Goal: Task Accomplishment & Management: Manage account settings

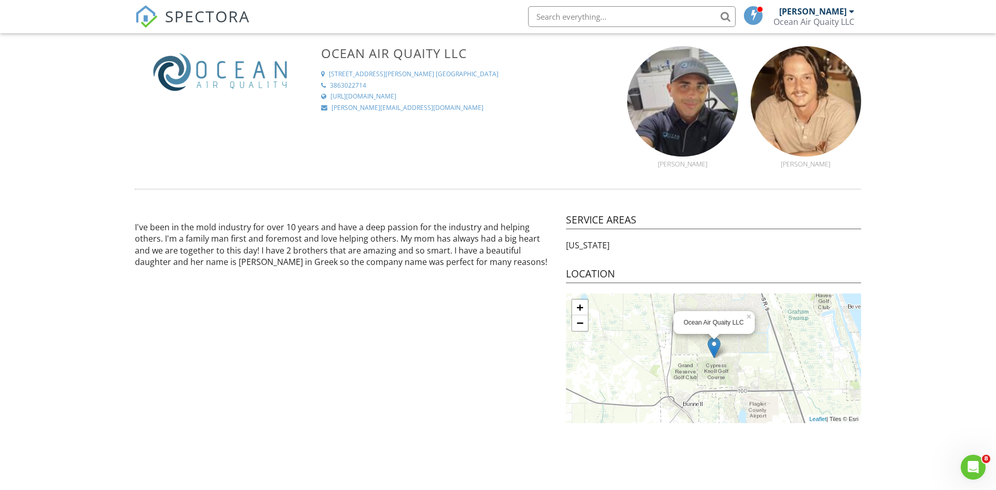
click at [847, 15] on div "[PERSON_NAME]" at bounding box center [816, 11] width 75 height 10
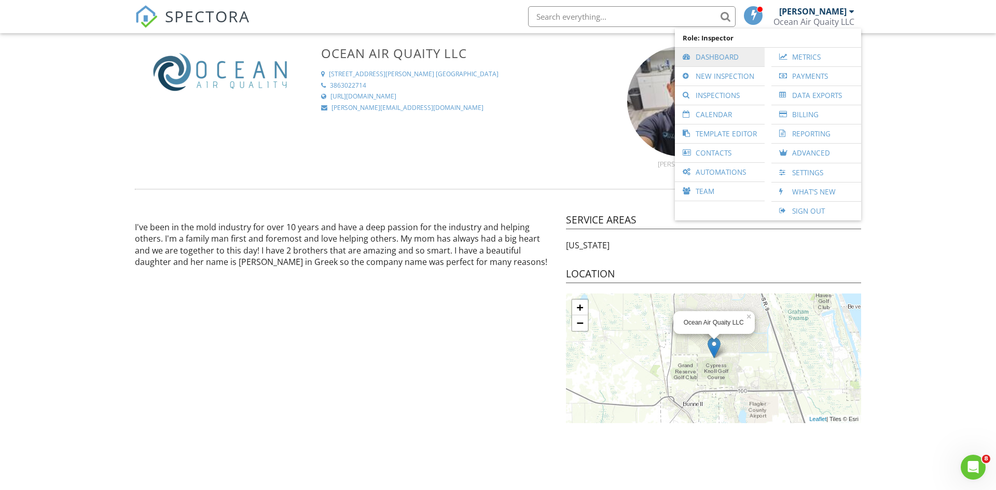
click at [733, 62] on link "Dashboard" at bounding box center [719, 57] width 79 height 19
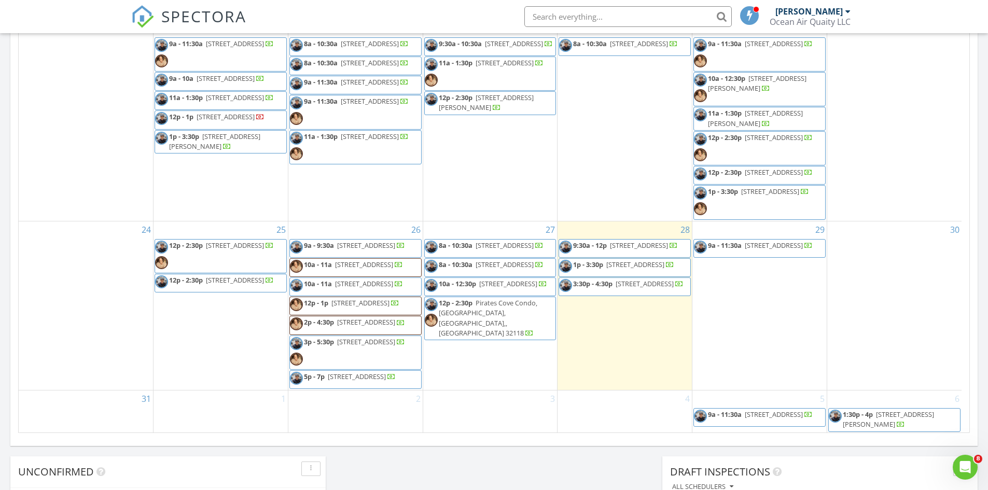
scroll to position [432, 0]
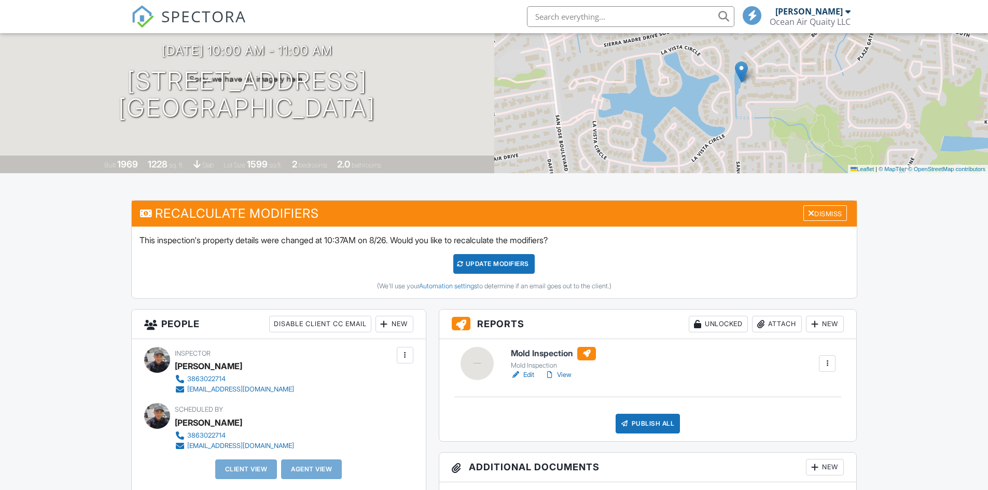
drag, startPoint x: 516, startPoint y: 370, endPoint x: 522, endPoint y: 375, distance: 8.1
click at [516, 370] on div at bounding box center [516, 375] width 10 height 10
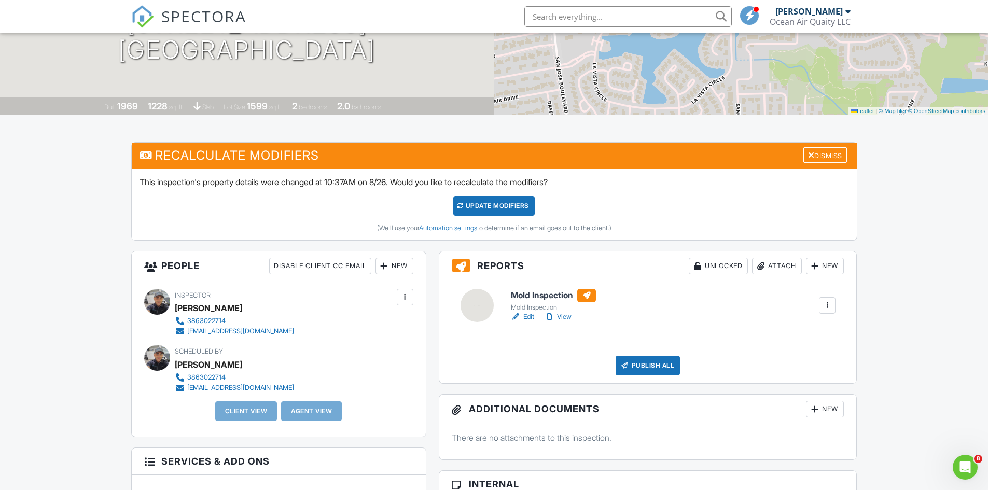
scroll to position [161, 0]
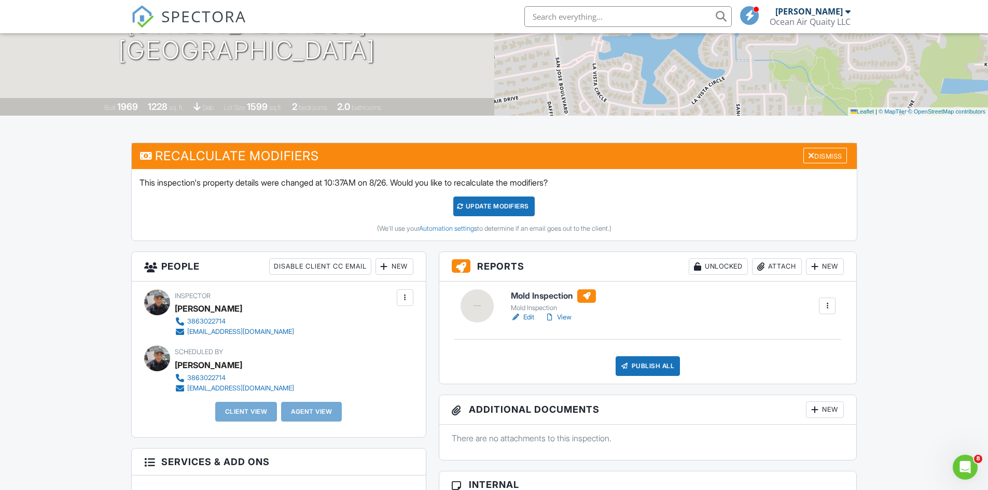
click at [566, 319] on link "View" at bounding box center [557, 317] width 27 height 10
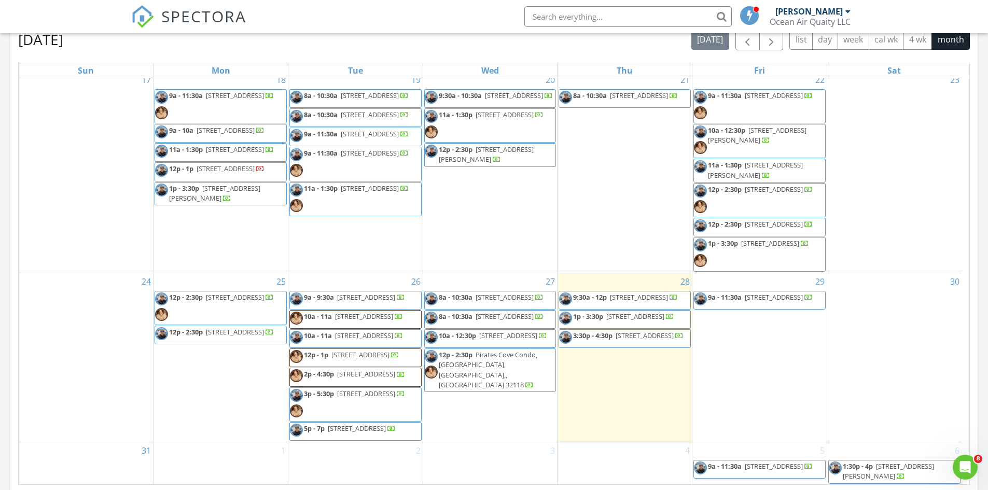
scroll to position [381, 0]
click at [775, 229] on span "605 Timber Pond Dr, Palm Valley 32082" at bounding box center [774, 223] width 58 height 9
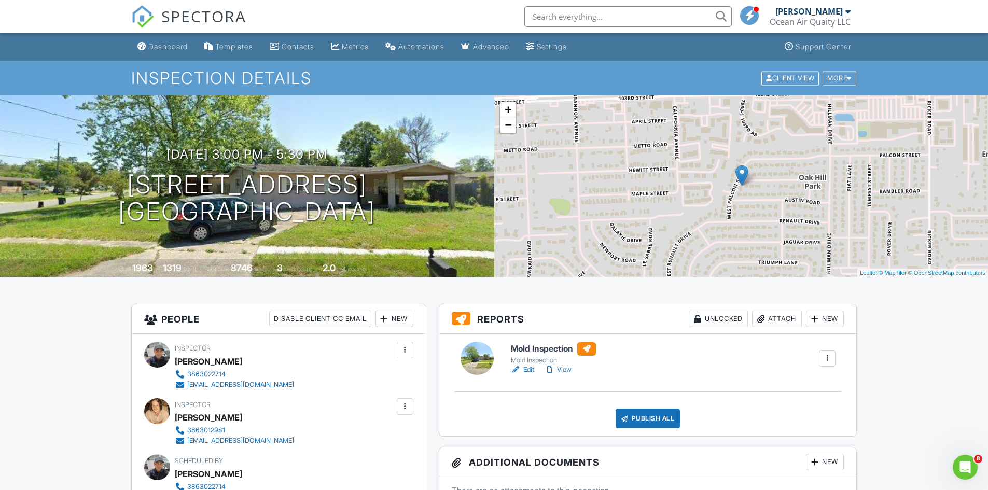
click at [562, 368] on link "View" at bounding box center [557, 370] width 27 height 10
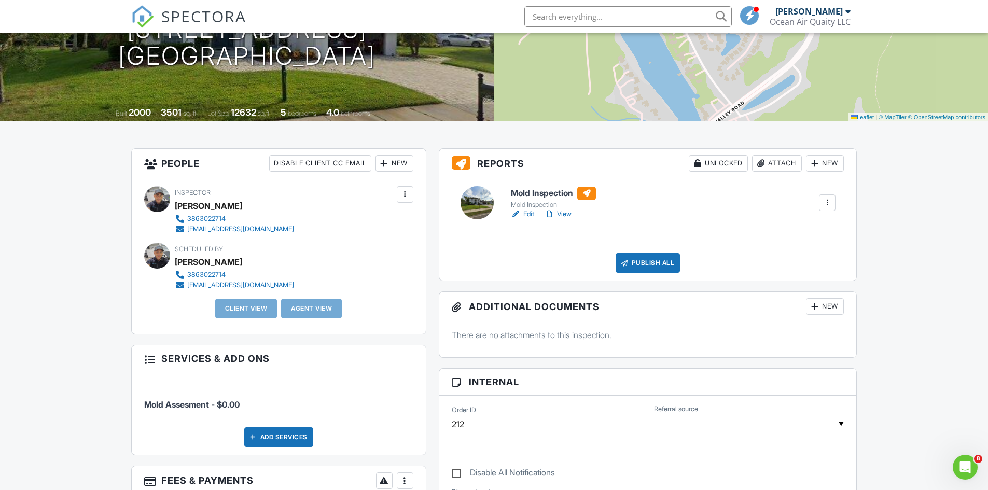
click at [523, 213] on link "Edit" at bounding box center [522, 214] width 23 height 10
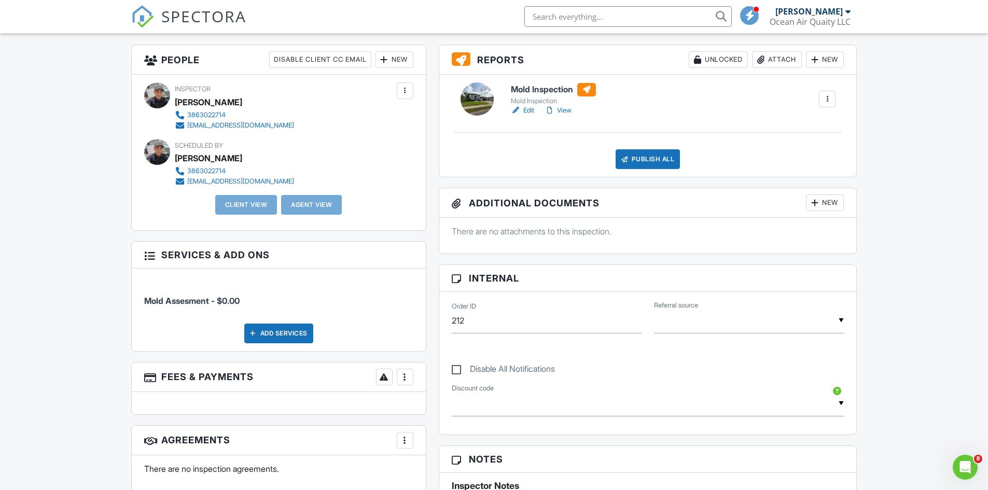
click at [562, 109] on link "View" at bounding box center [557, 110] width 27 height 10
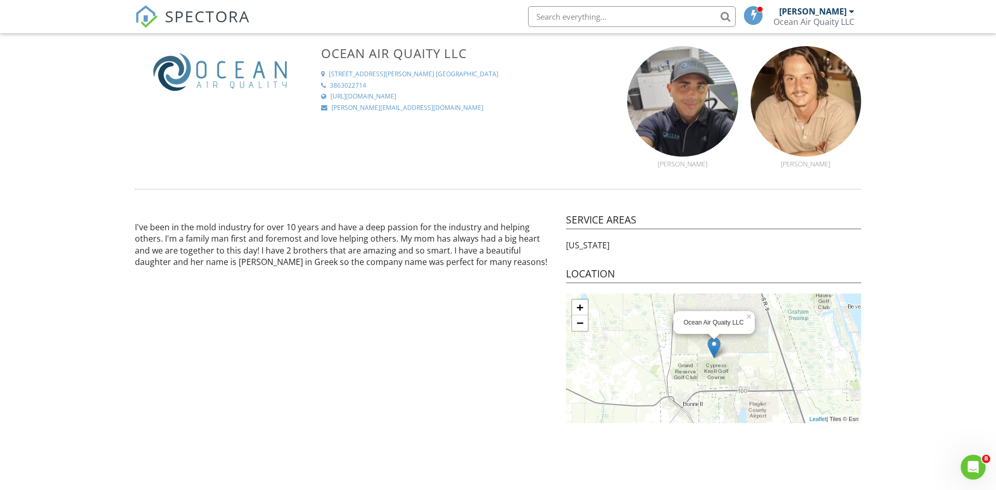
click at [825, 14] on div "[PERSON_NAME]" at bounding box center [812, 11] width 67 height 10
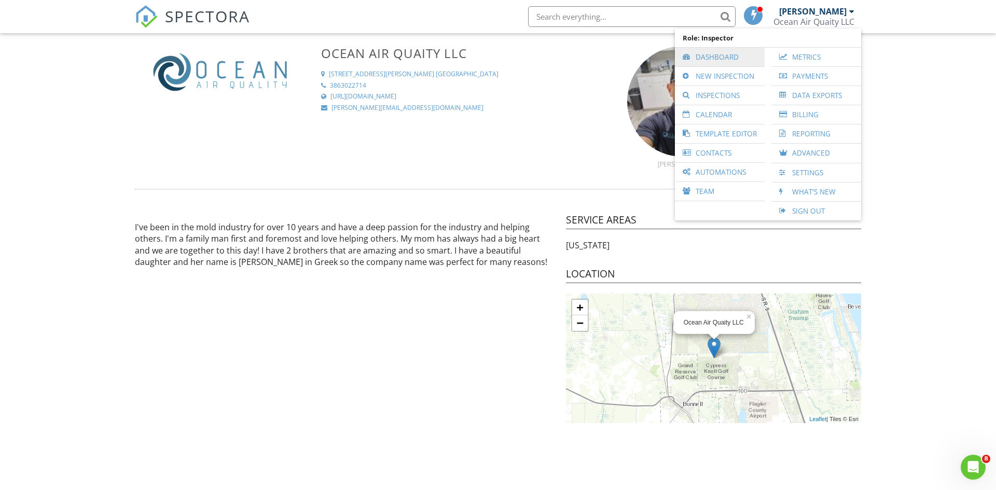
click at [719, 51] on link "Dashboard" at bounding box center [719, 57] width 79 height 19
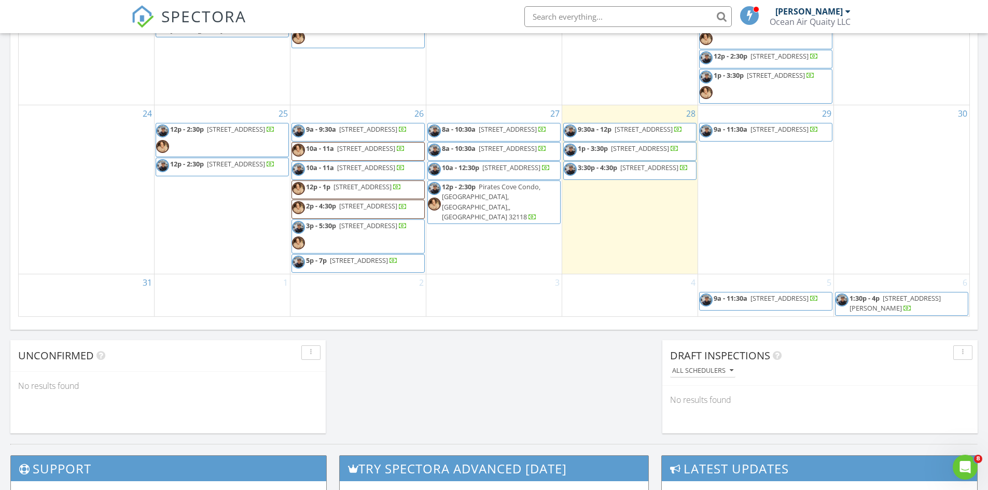
scroll to position [432, 0]
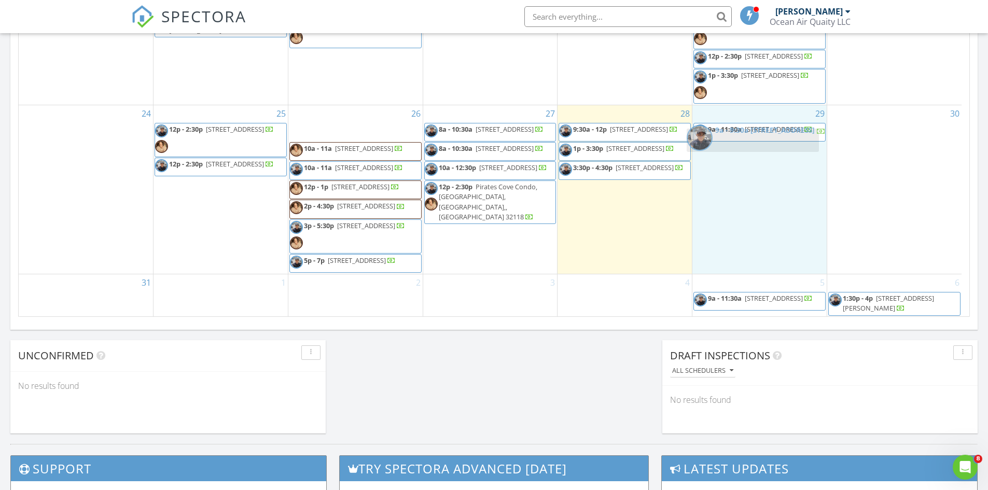
click at [746, 136] on body "SPECTORA Michael Scavo Ocean Air Quaity LLC Role: Inspector Dashboard New Inspe…" at bounding box center [494, 94] width 988 height 1459
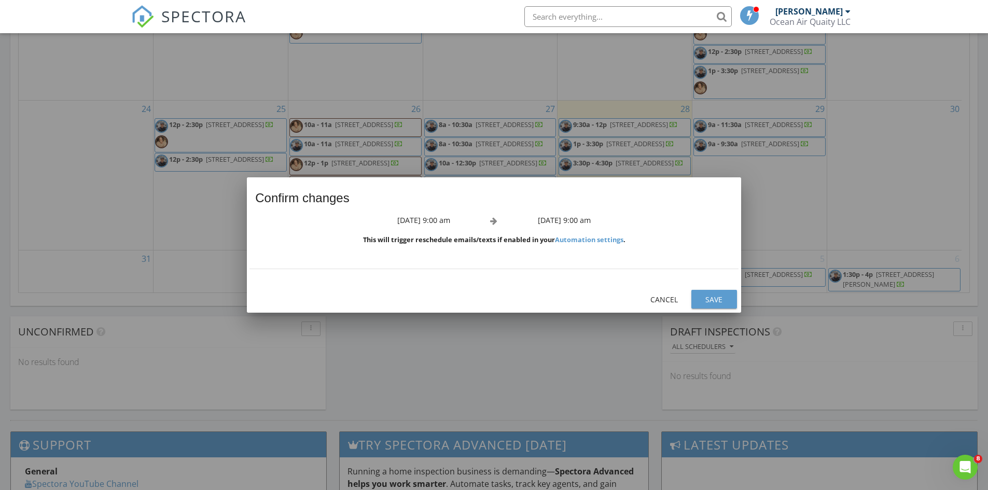
scroll to position [409, 0]
click at [720, 301] on div "Save" at bounding box center [713, 299] width 29 height 11
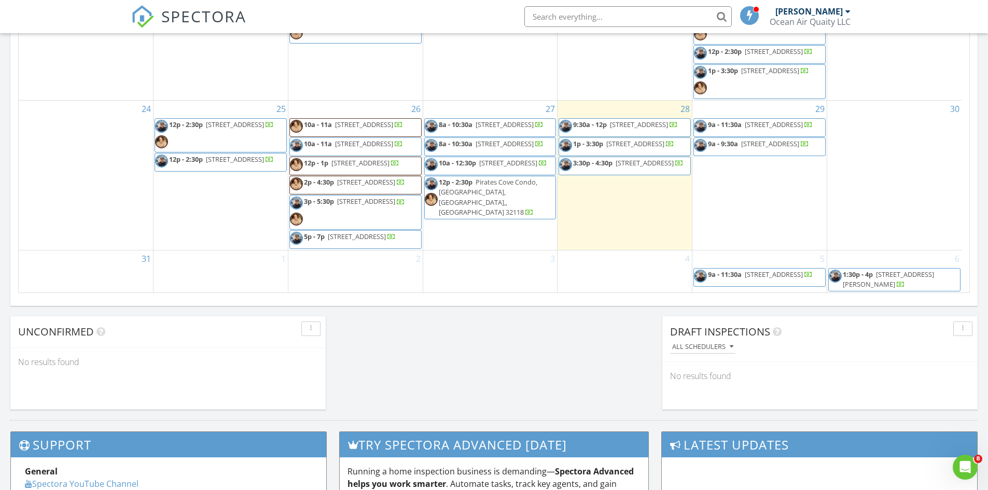
drag, startPoint x: 246, startPoint y: 133, endPoint x: 397, endPoint y: 104, distance: 153.8
click at [393, 120] on span "[STREET_ADDRESS]" at bounding box center [364, 124] width 58 height 9
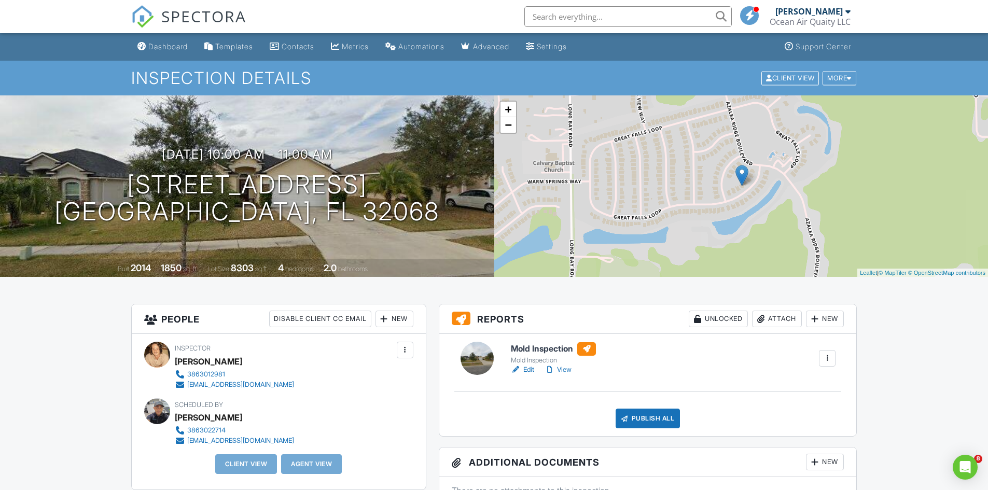
click at [529, 368] on link "Edit" at bounding box center [522, 370] width 23 height 10
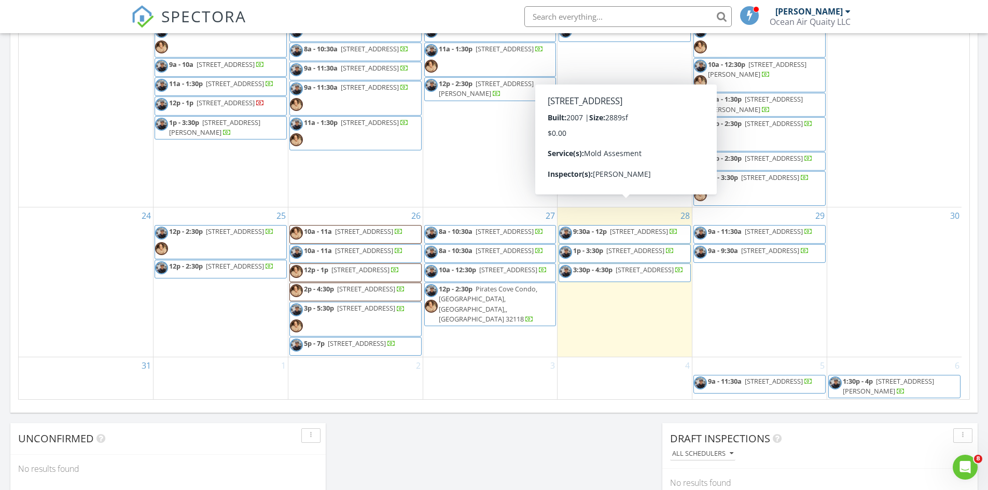
scroll to position [570, 0]
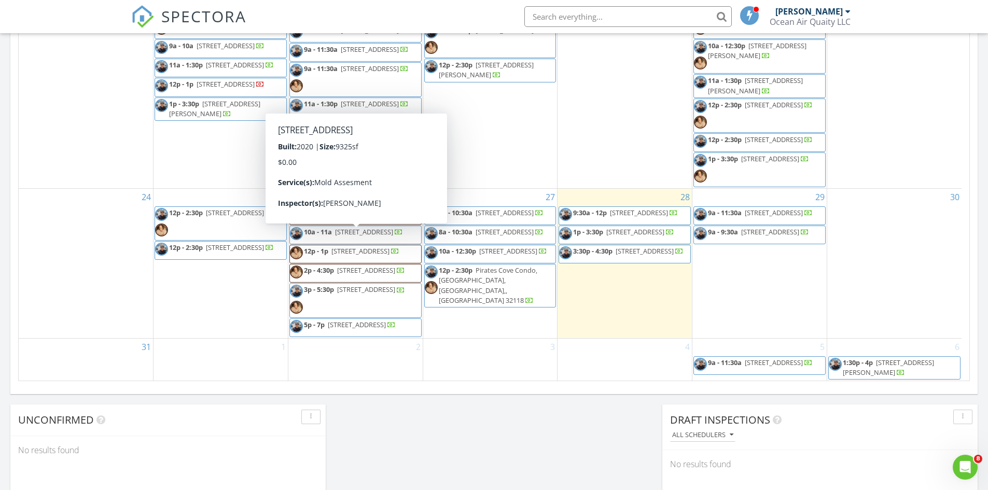
click at [367, 246] on span "205 Veterans Pkwy, Fruit Cove 32259" at bounding box center [360, 250] width 58 height 9
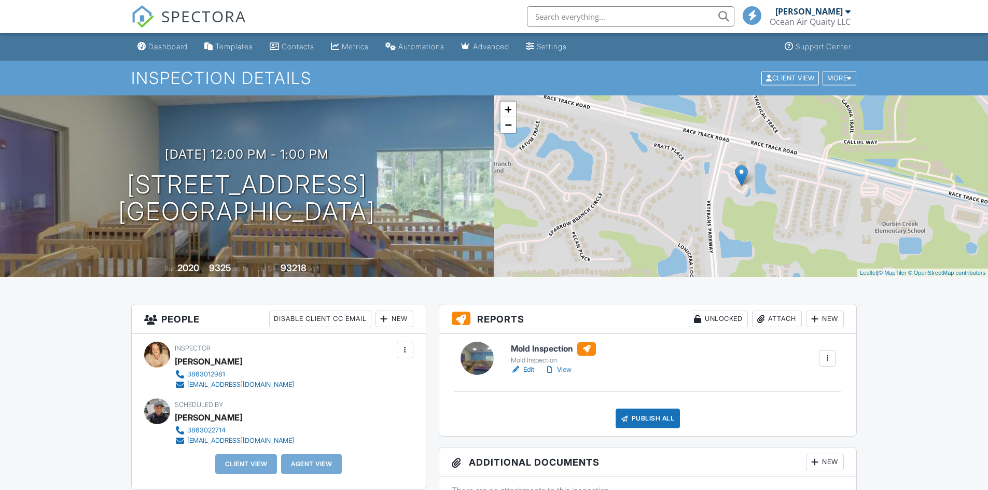
click at [530, 371] on link "Edit" at bounding box center [522, 370] width 23 height 10
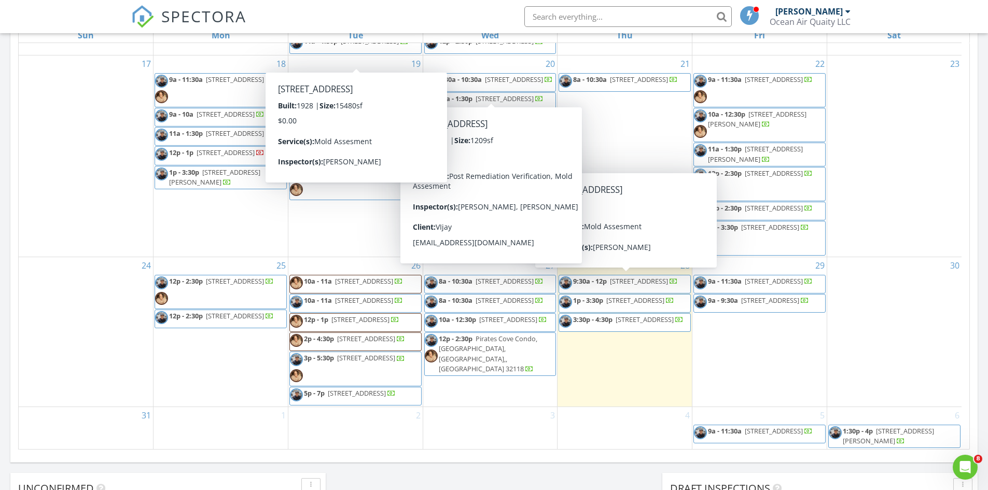
scroll to position [554, 0]
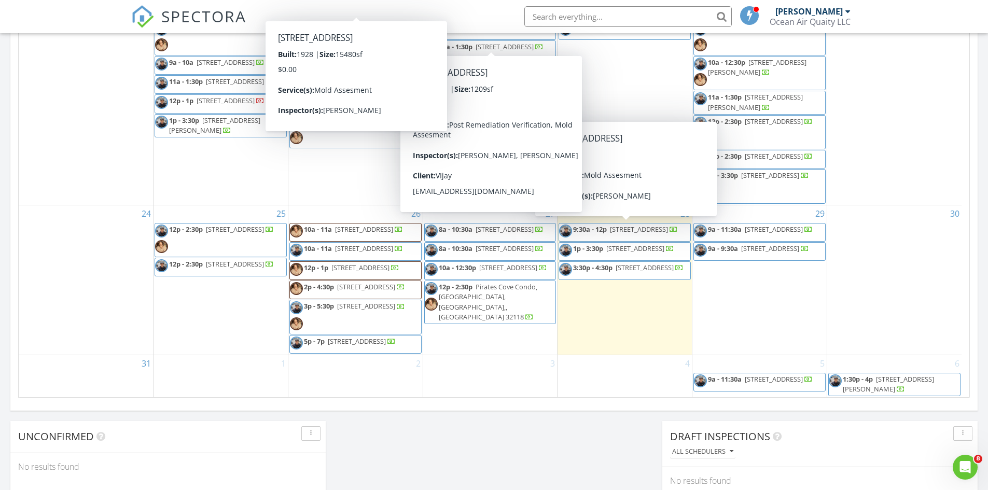
click at [511, 439] on div "Today Michael Scavo 9:30 am 554 Side Creek Ln, St. Augustine, FL 32084 Michael …" at bounding box center [494, 53] width 988 height 944
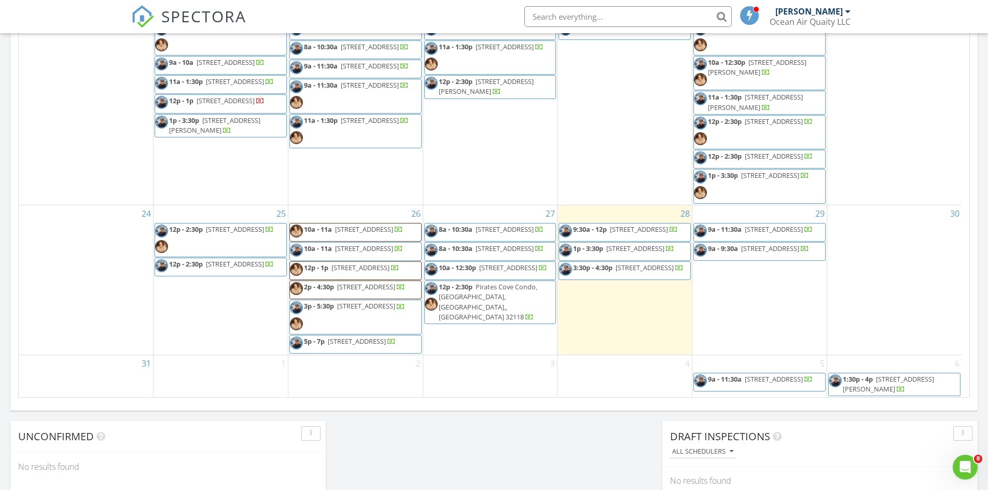
click at [374, 341] on span "[STREET_ADDRESS]" at bounding box center [357, 341] width 58 height 9
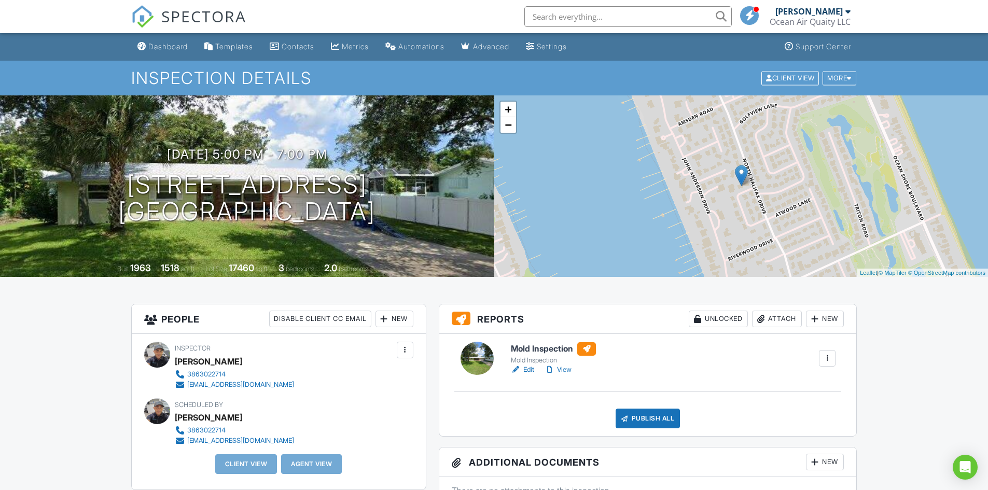
click at [523, 367] on link "Edit" at bounding box center [522, 370] width 23 height 10
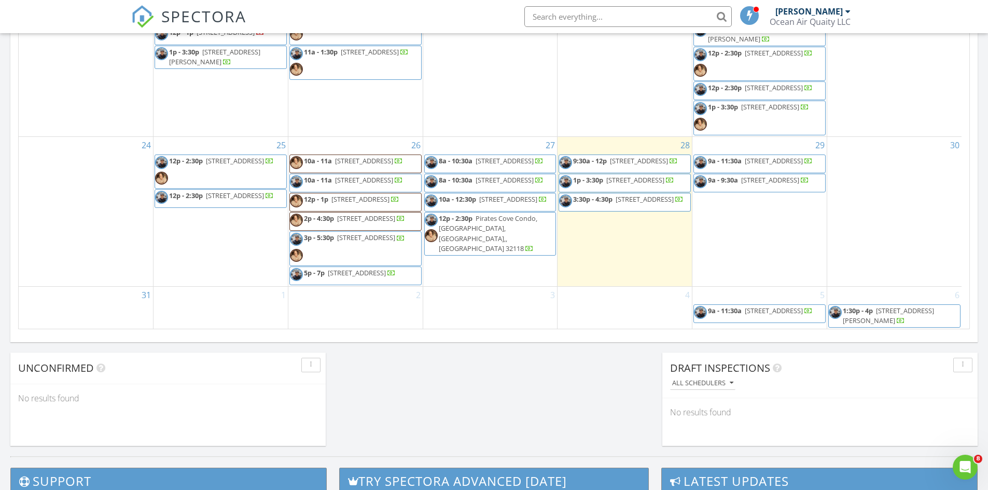
scroll to position [409, 0]
click at [524, 156] on span "[STREET_ADDRESS]" at bounding box center [504, 160] width 58 height 9
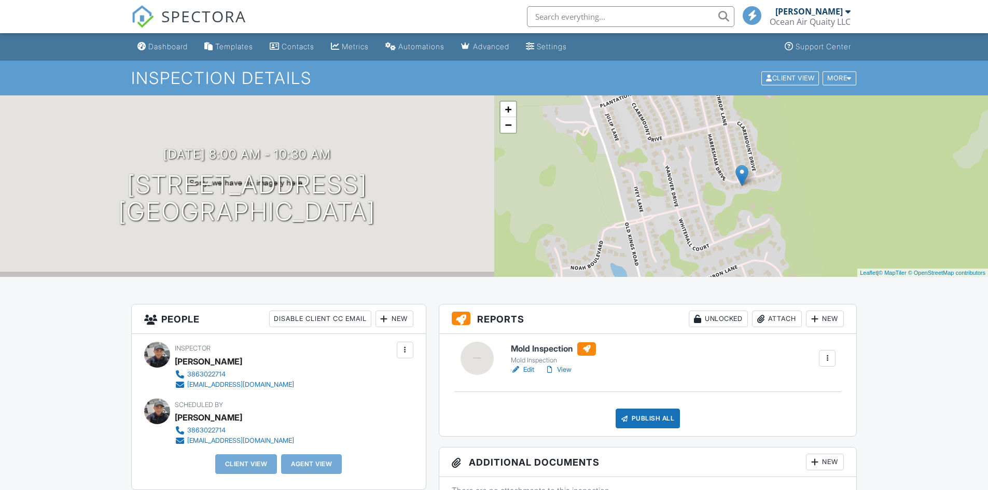
click at [533, 368] on link "Edit" at bounding box center [522, 370] width 23 height 10
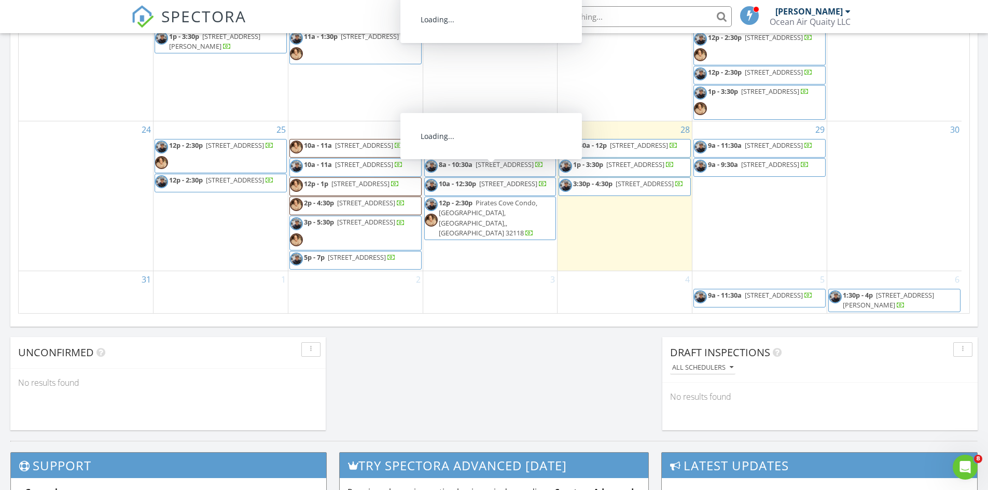
scroll to position [674, 0]
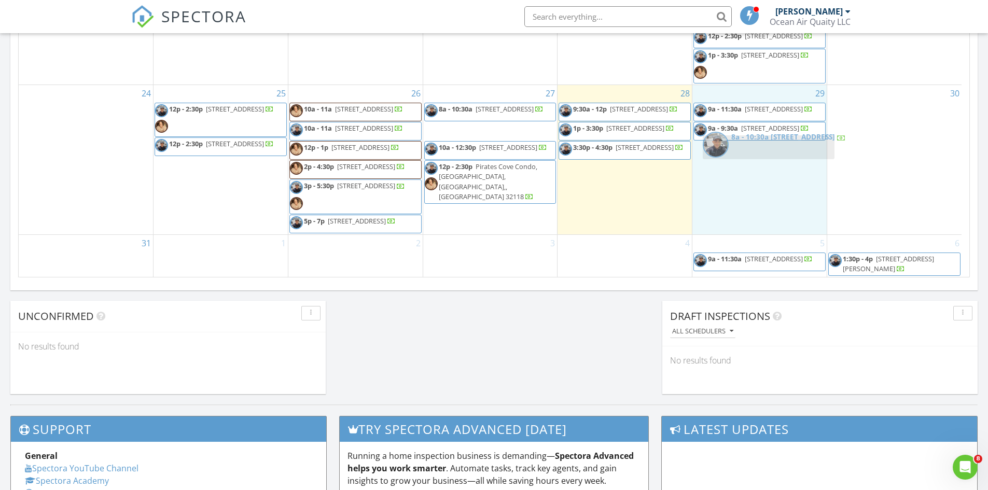
drag, startPoint x: 496, startPoint y: 119, endPoint x: 774, endPoint y: 151, distance: 280.3
click at [774, 151] on body "SPECTORA Michael Scavo Ocean Air Quaity LLC Role: Inspector Dashboard New Inspe…" at bounding box center [494, 55] width 988 height 1459
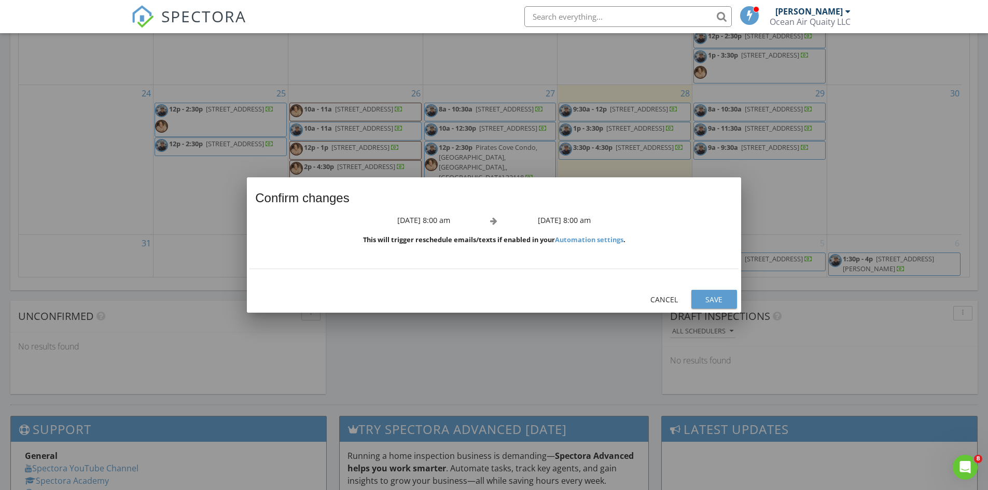
click at [725, 299] on div "Save" at bounding box center [713, 299] width 29 height 11
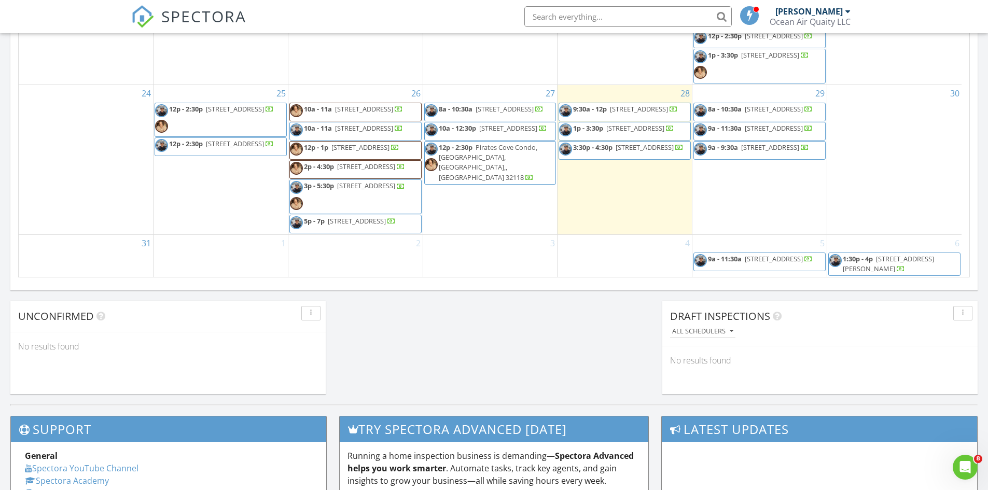
scroll to position [357, 0]
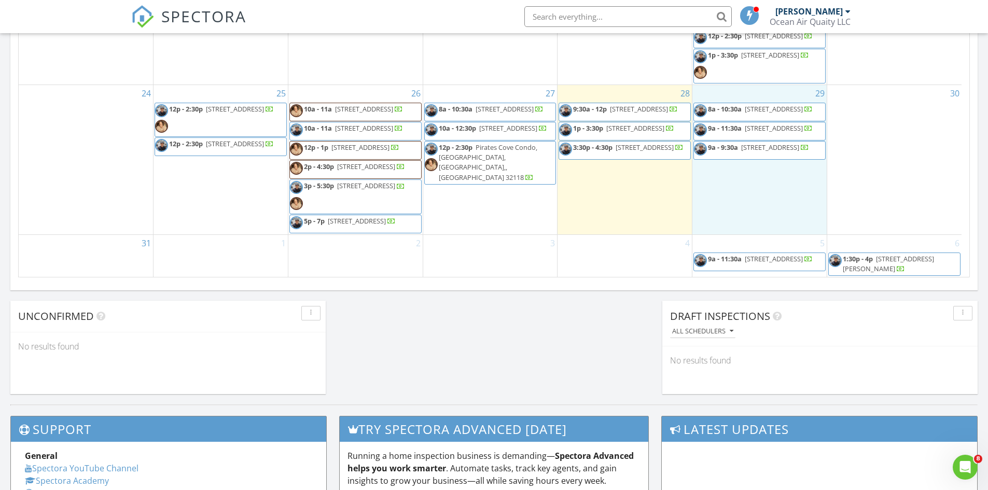
click at [747, 234] on div "29 8a - 10:30a 123 Habersham Dr, Flagler Beach 32136 9a - 11:30a 6167 Clearsky …" at bounding box center [759, 159] width 134 height 149
click at [745, 114] on span "123 Habersham Dr, Flagler Beach 32136" at bounding box center [774, 108] width 58 height 9
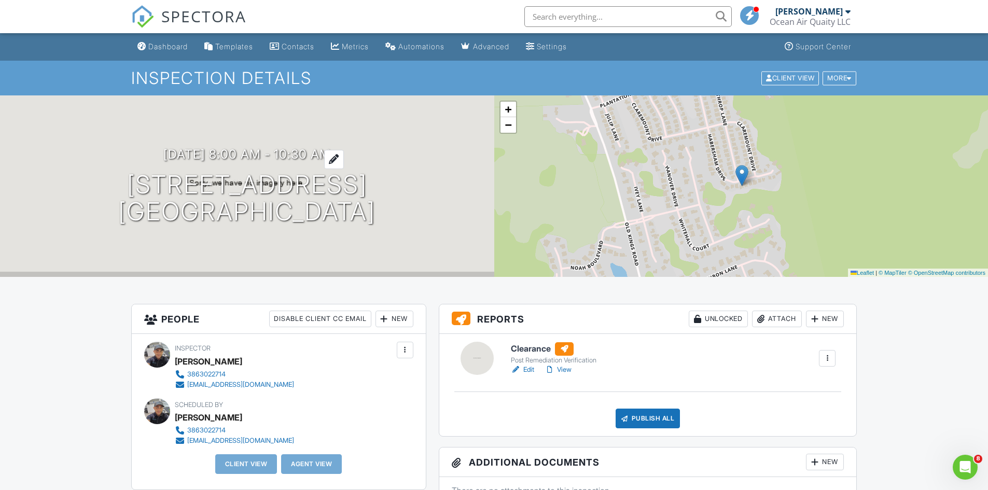
click at [309, 152] on h3 "08/29/2025 8:00 am - 10:30 am" at bounding box center [246, 154] width 167 height 14
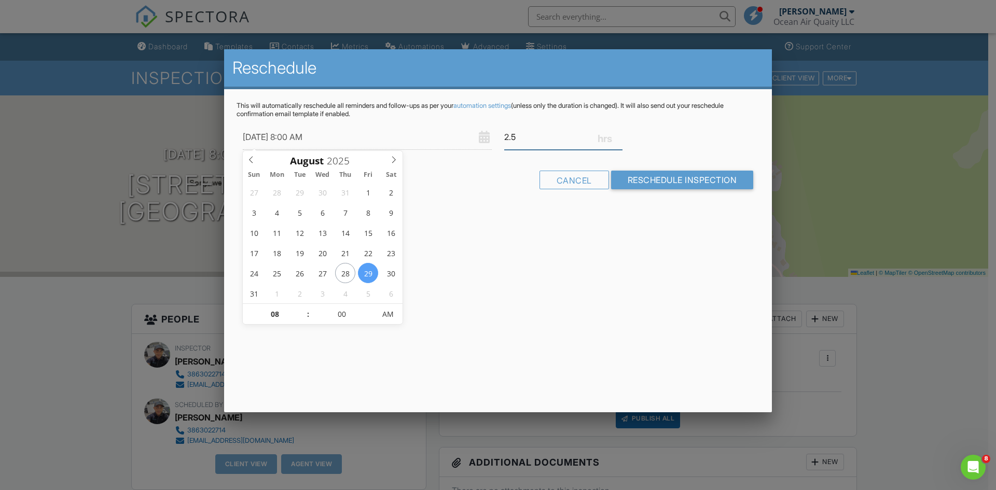
click at [538, 142] on input "2.5" at bounding box center [563, 136] width 118 height 25
type input "2"
type input ".5"
click at [316, 135] on input "08/29/2025 8:00 AM" at bounding box center [367, 136] width 249 height 25
click at [298, 309] on input "08" at bounding box center [275, 314] width 64 height 21
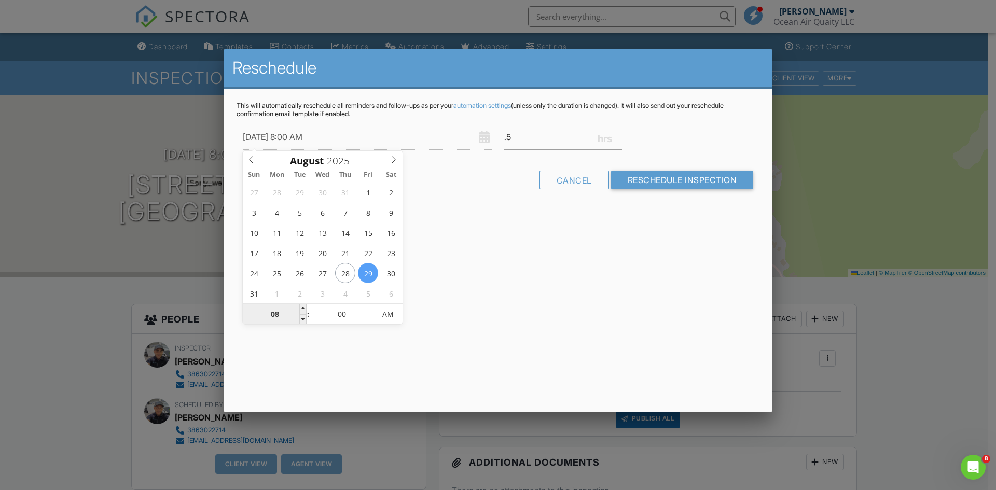
click at [298, 309] on input "08" at bounding box center [275, 314] width 64 height 21
type input "08/29/2025 9:00 AM"
type input "09"
click at [301, 308] on span at bounding box center [302, 309] width 7 height 10
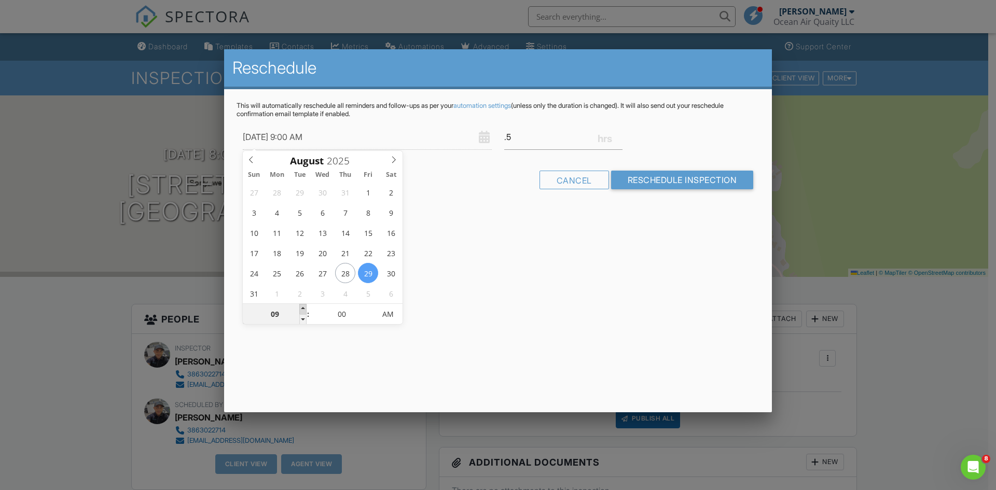
type input "08/29/2025 10:00 AM"
type input "10"
click at [301, 308] on span at bounding box center [302, 309] width 7 height 10
type input "08/29/2025 11:00 AM"
type input "11"
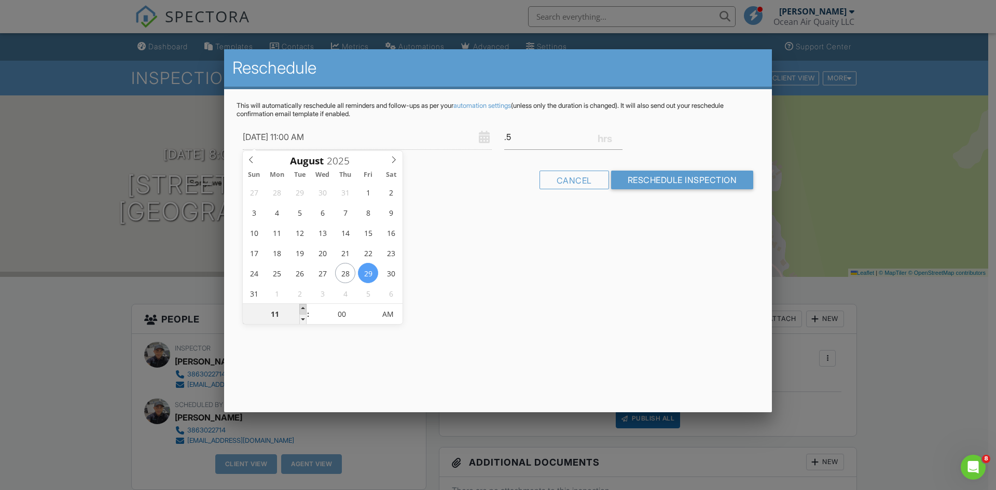
click at [301, 308] on span at bounding box center [302, 309] width 7 height 10
type input "08/29/2025 12:00 PM"
type input "12"
click at [301, 308] on span at bounding box center [302, 309] width 7 height 10
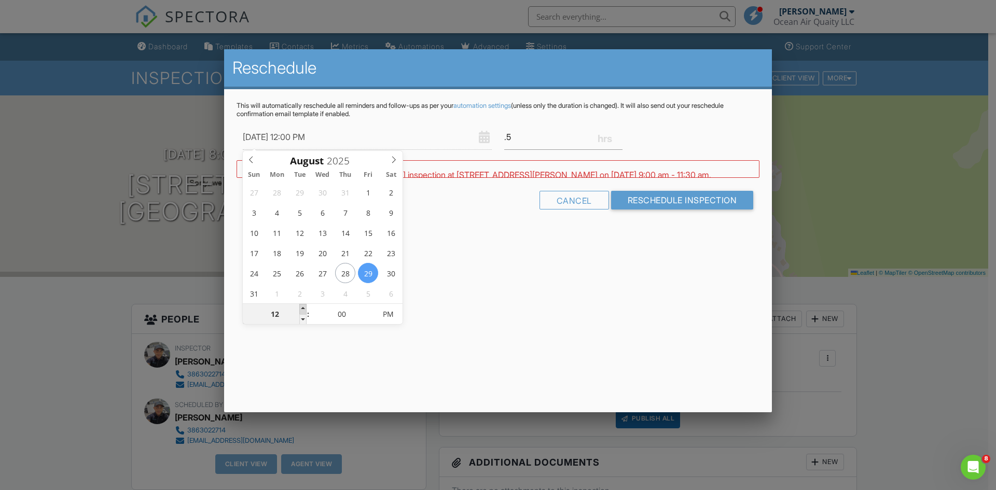
type input "08/29/2025 1:00 PM"
type input "01"
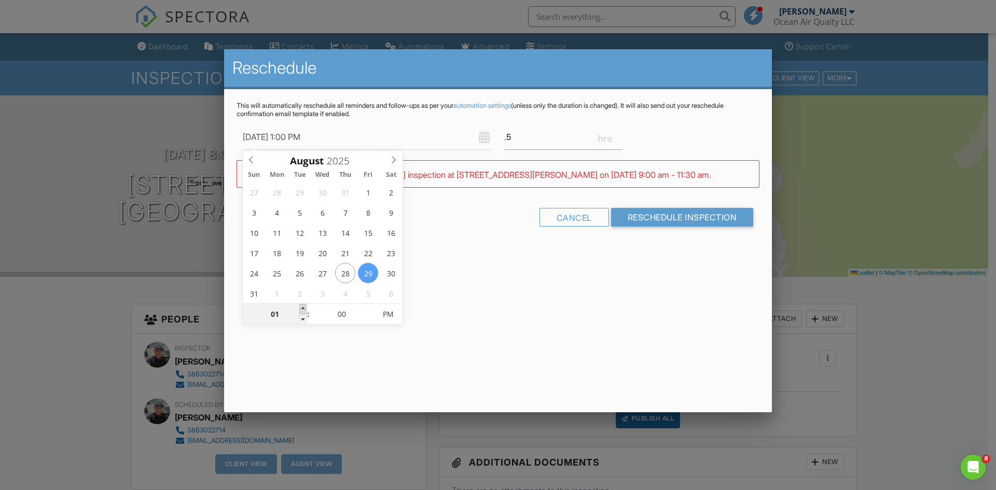
click at [301, 308] on span at bounding box center [302, 309] width 7 height 10
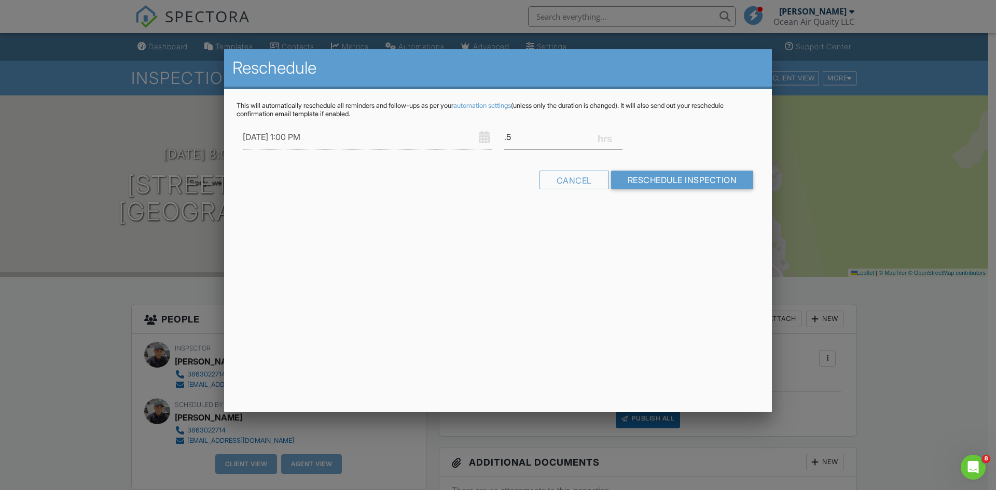
click at [357, 390] on div "Reschedule This will automatically reschedule all reminders and follow-ups as p…" at bounding box center [498, 230] width 548 height 363
click at [687, 178] on input "Reschedule Inspection" at bounding box center [682, 180] width 143 height 19
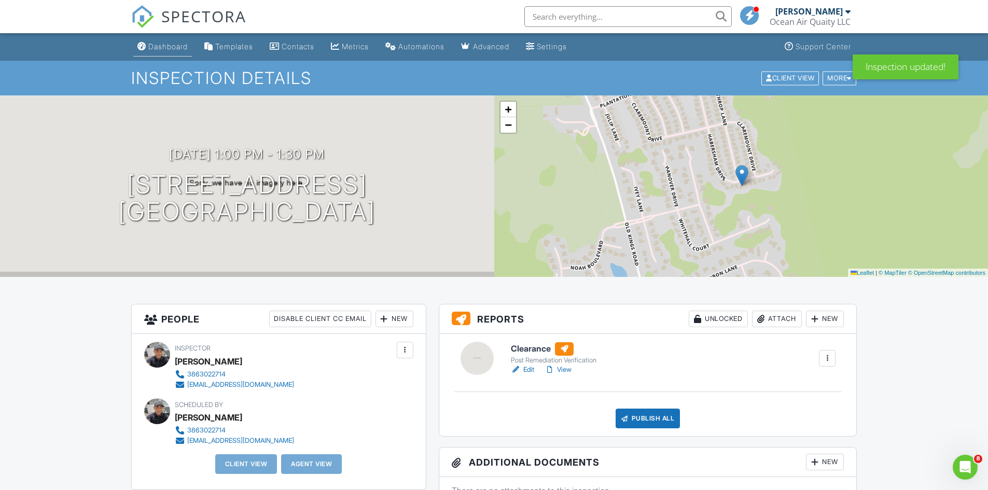
click at [192, 39] on link "Dashboard" at bounding box center [162, 46] width 59 height 19
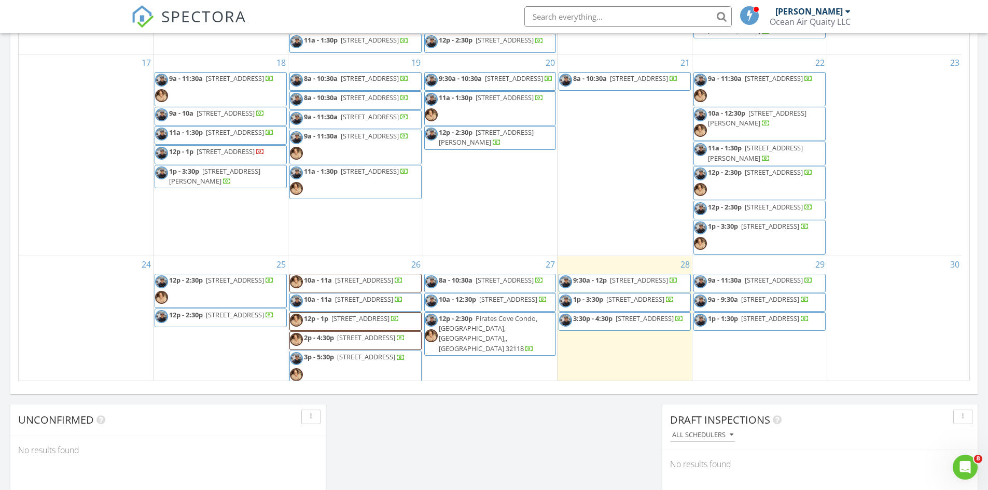
scroll to position [253, 0]
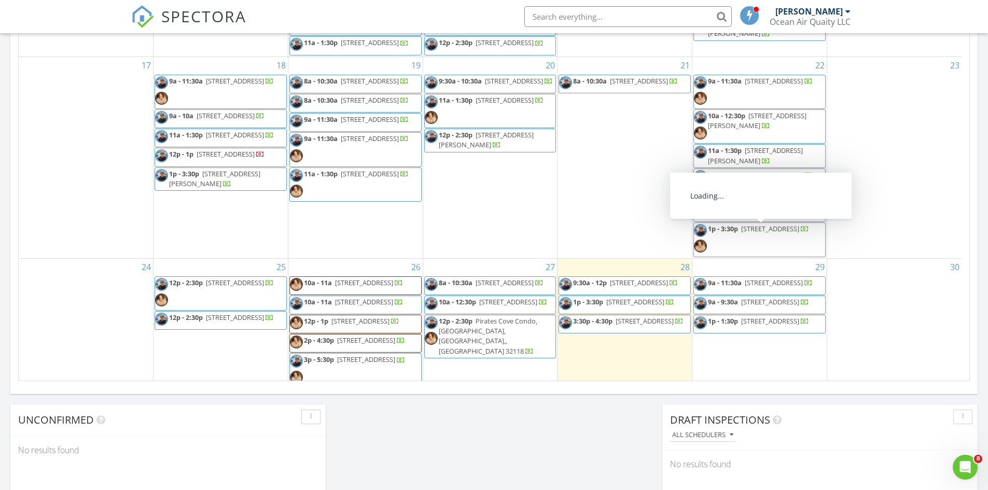
click at [787, 201] on span "12p - 2:30p 6010 State Rd 13 N, St. Augustine 32092" at bounding box center [753, 185] width 119 height 31
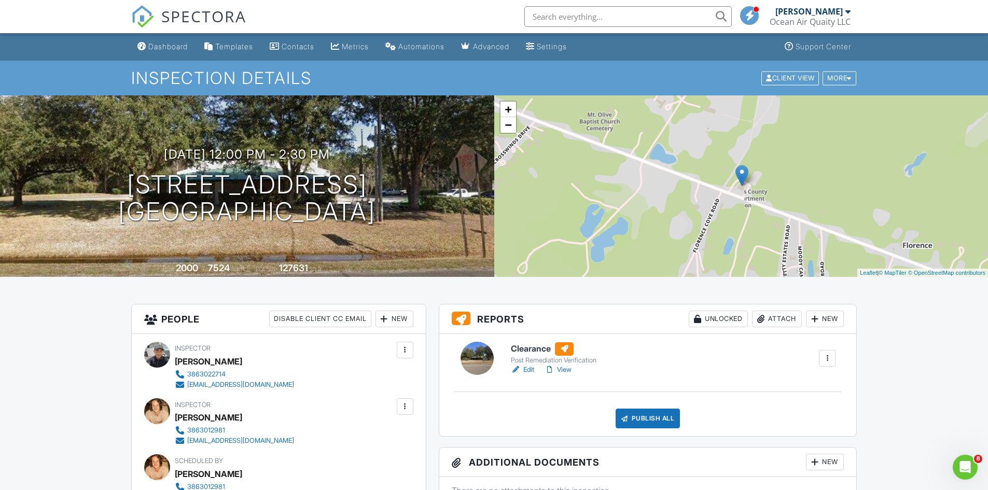
click at [568, 368] on link "View" at bounding box center [557, 370] width 27 height 10
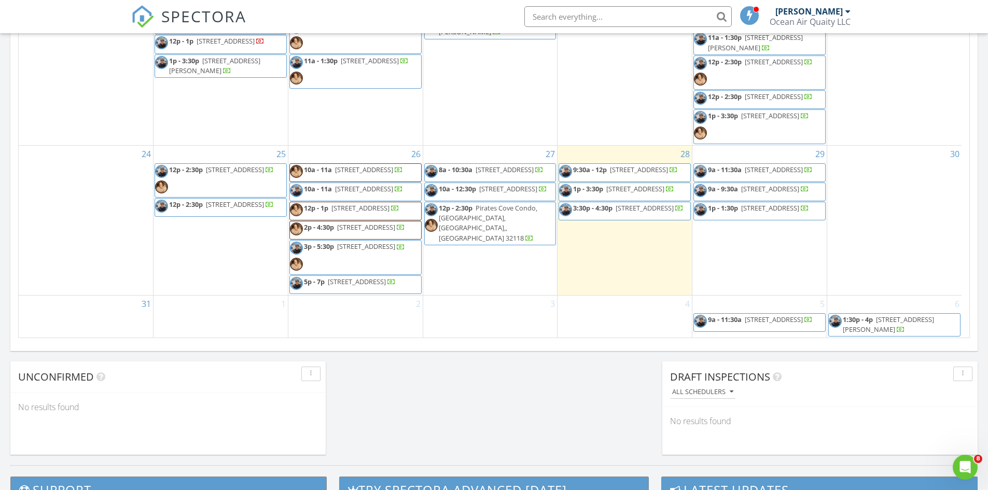
scroll to position [622, 0]
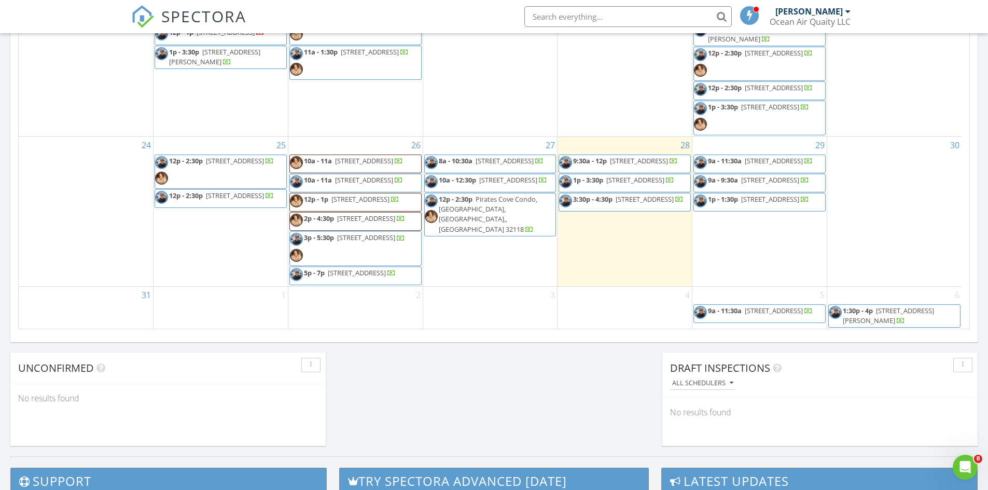
click at [372, 194] on span "205 Veterans Pkwy, Fruit Cove 32259" at bounding box center [360, 198] width 58 height 9
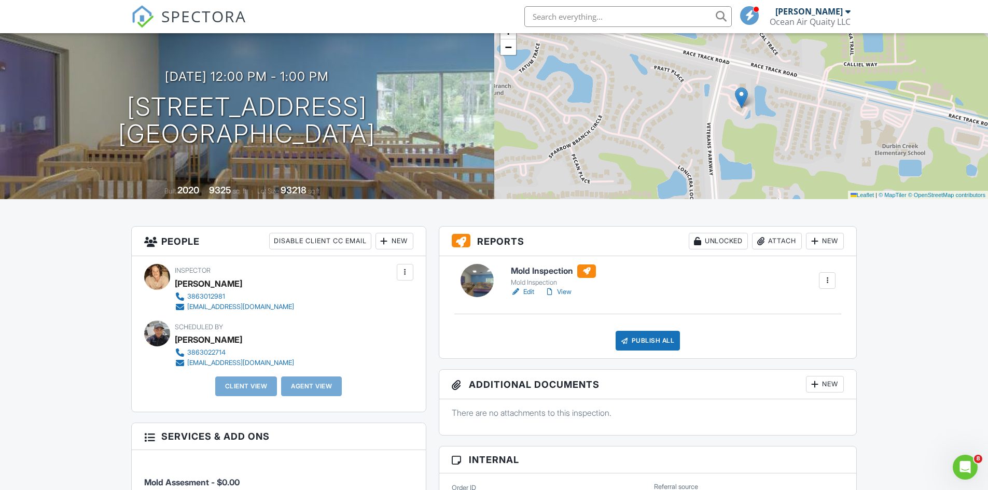
scroll to position [104, 0]
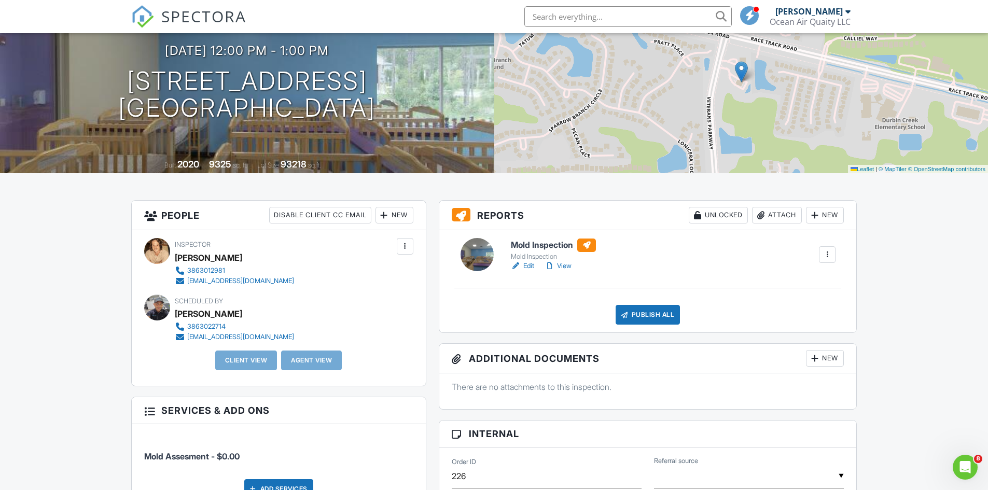
click at [531, 261] on link "Edit" at bounding box center [522, 266] width 23 height 10
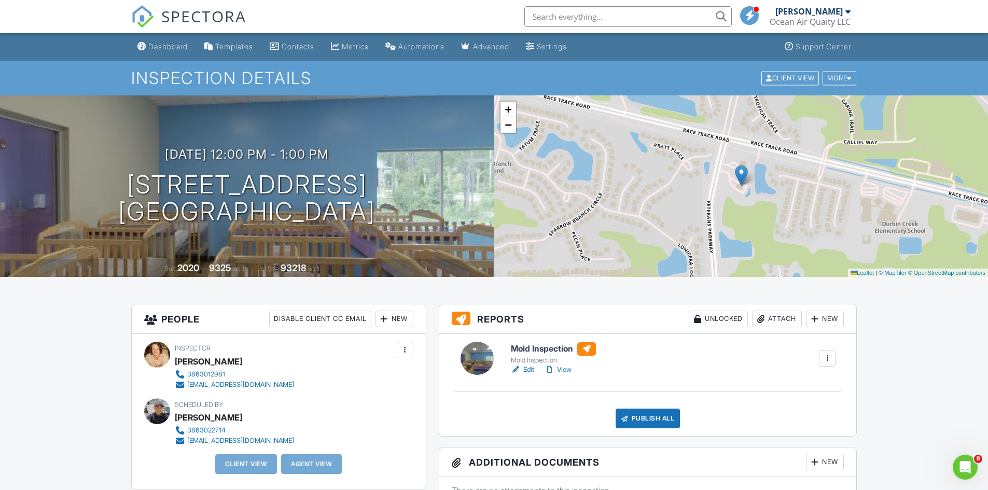
click at [526, 366] on link "Edit" at bounding box center [522, 370] width 23 height 10
click at [566, 368] on link "View" at bounding box center [557, 370] width 27 height 10
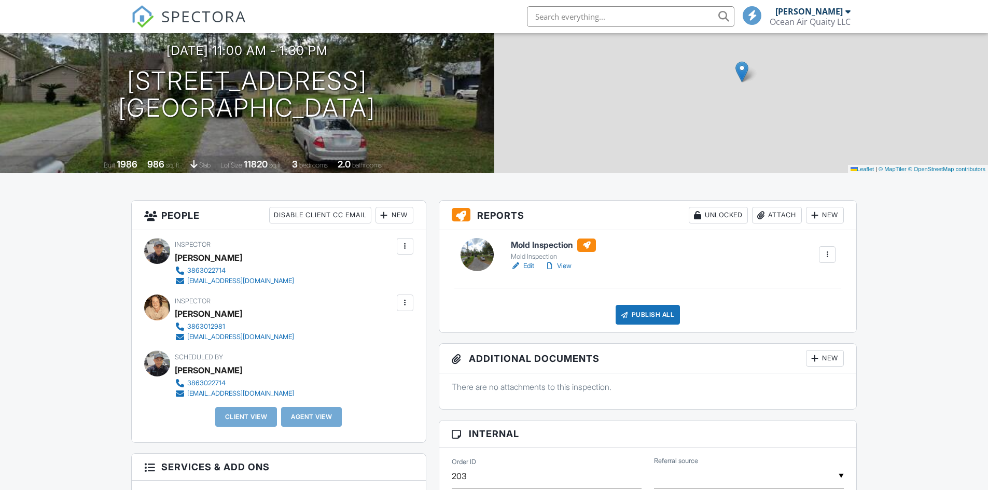
click at [529, 268] on link "Edit" at bounding box center [522, 266] width 23 height 10
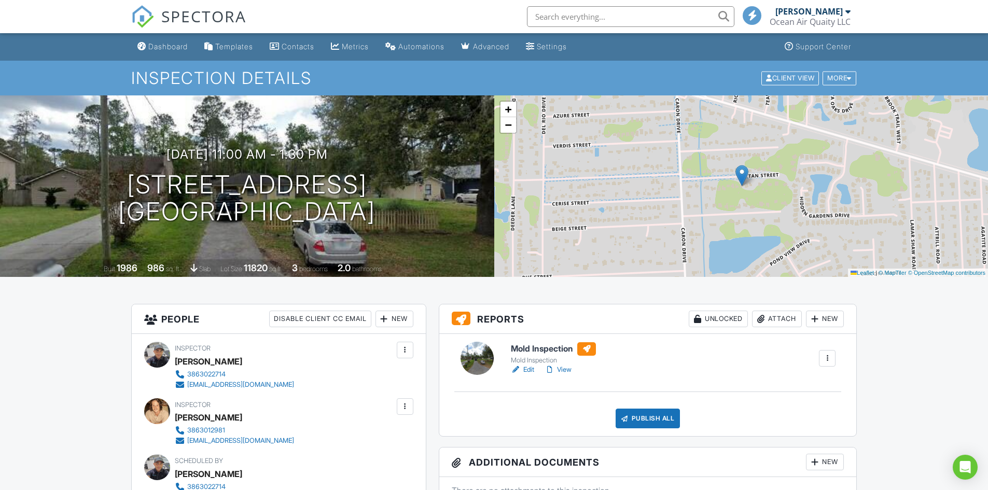
click at [525, 370] on link "Edit" at bounding box center [522, 370] width 23 height 10
click at [559, 370] on link "View" at bounding box center [557, 370] width 27 height 10
